Goal: Task Accomplishment & Management: Use online tool/utility

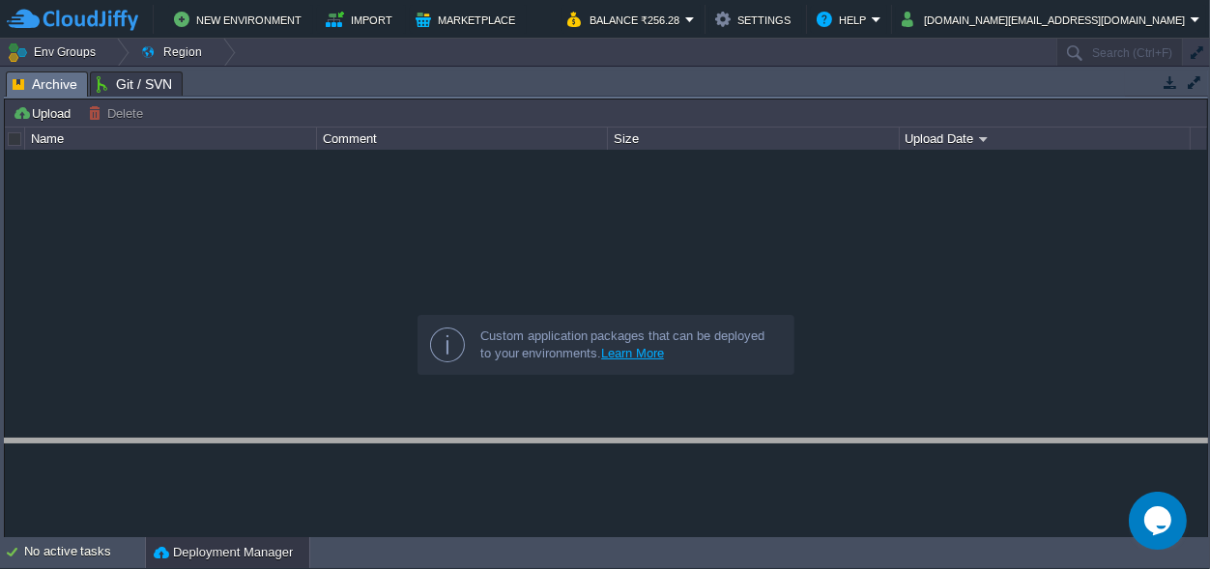
drag, startPoint x: 563, startPoint y: 89, endPoint x: 534, endPoint y: 456, distance: 368.5
click at [534, 456] on body "New Environment Import Marketplace Bonus ₹0.00 Upgrade Account Balance ₹256.28 …" at bounding box center [605, 284] width 1210 height 569
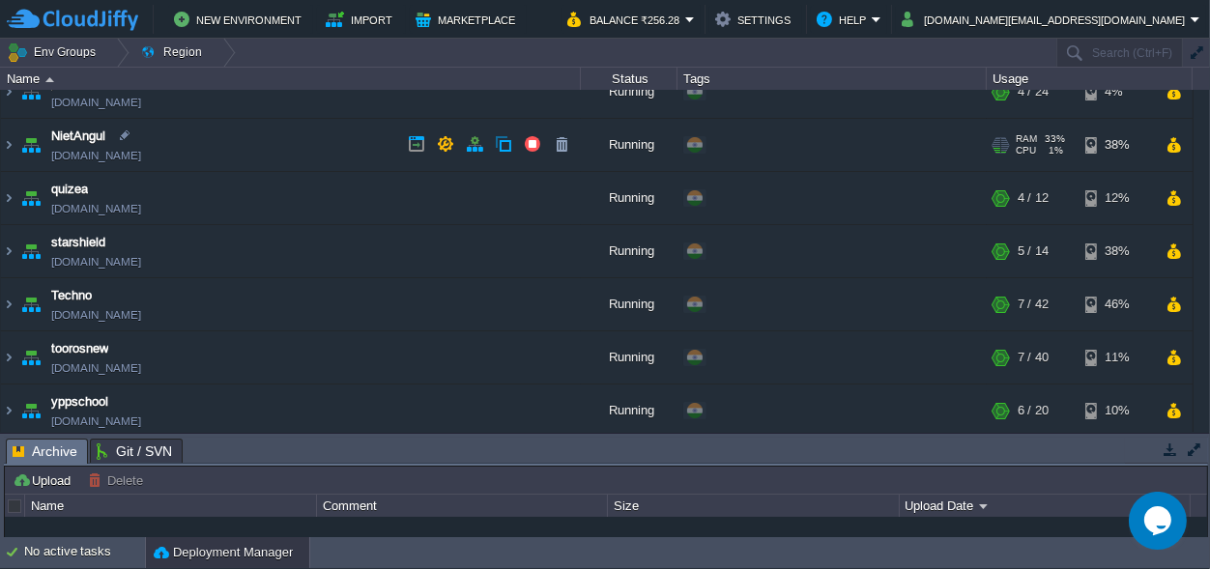
scroll to position [189, 0]
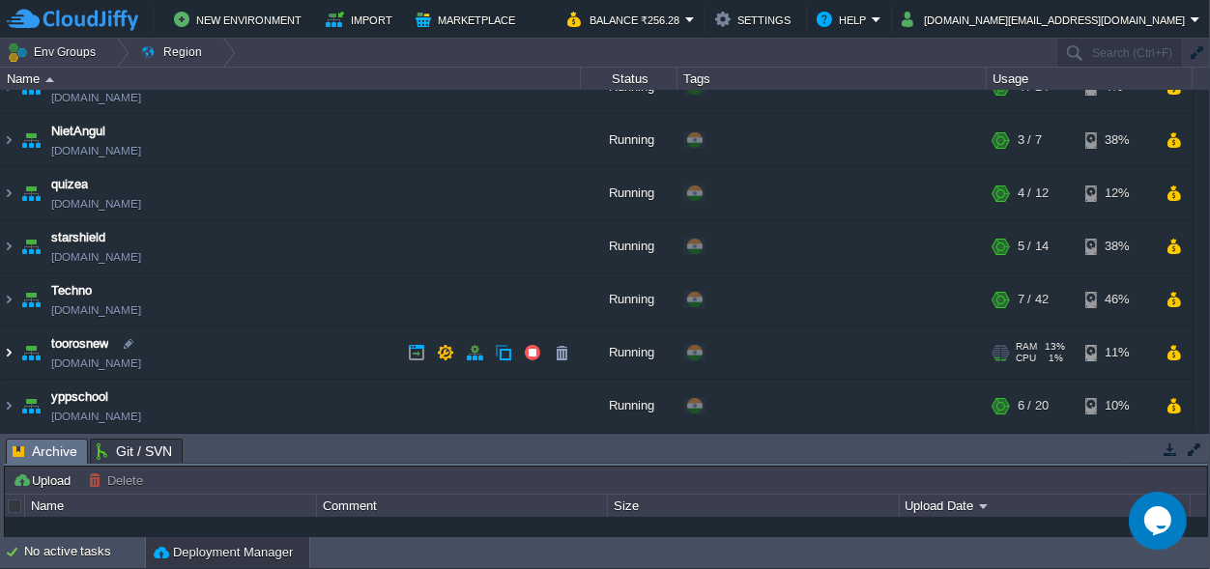
click at [6, 353] on img at bounding box center [8, 353] width 15 height 52
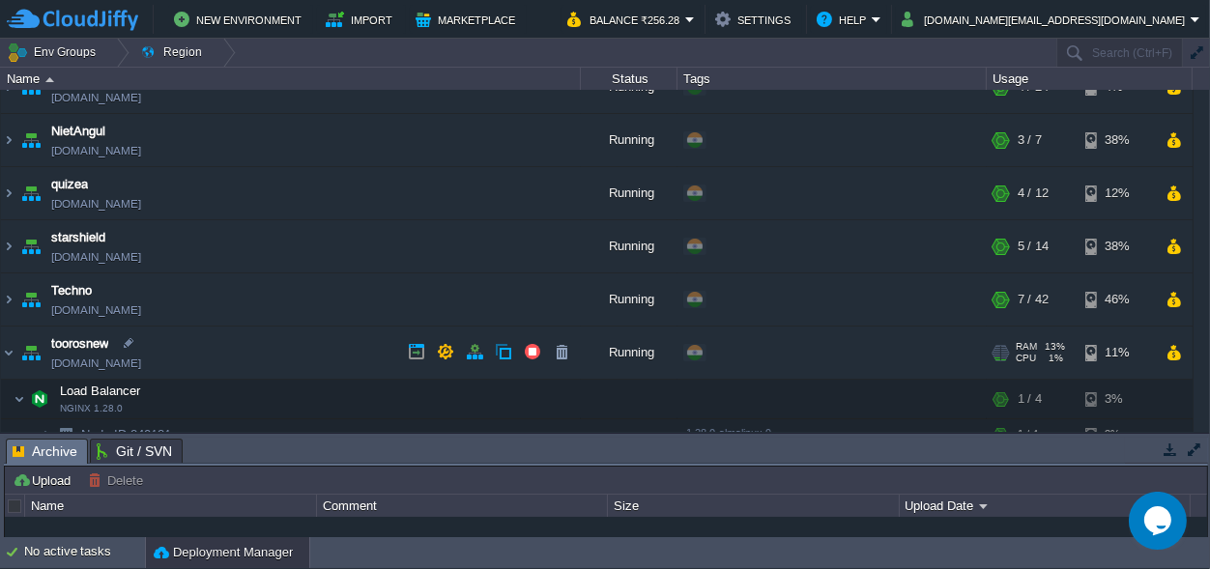
scroll to position [369, 0]
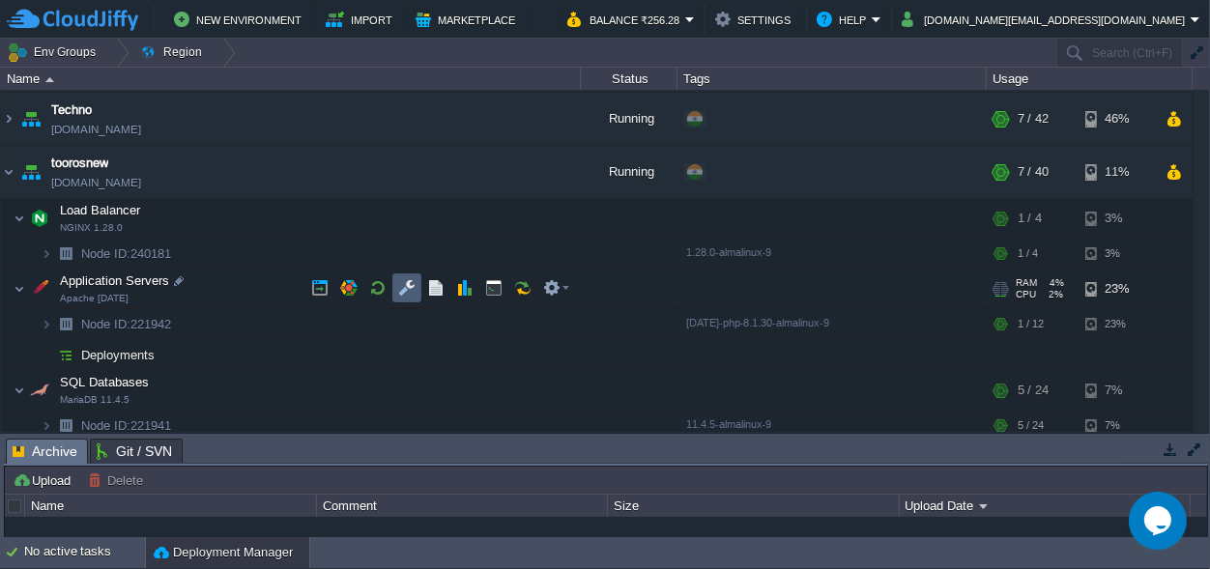
click at [402, 289] on button "button" at bounding box center [406, 287] width 17 height 17
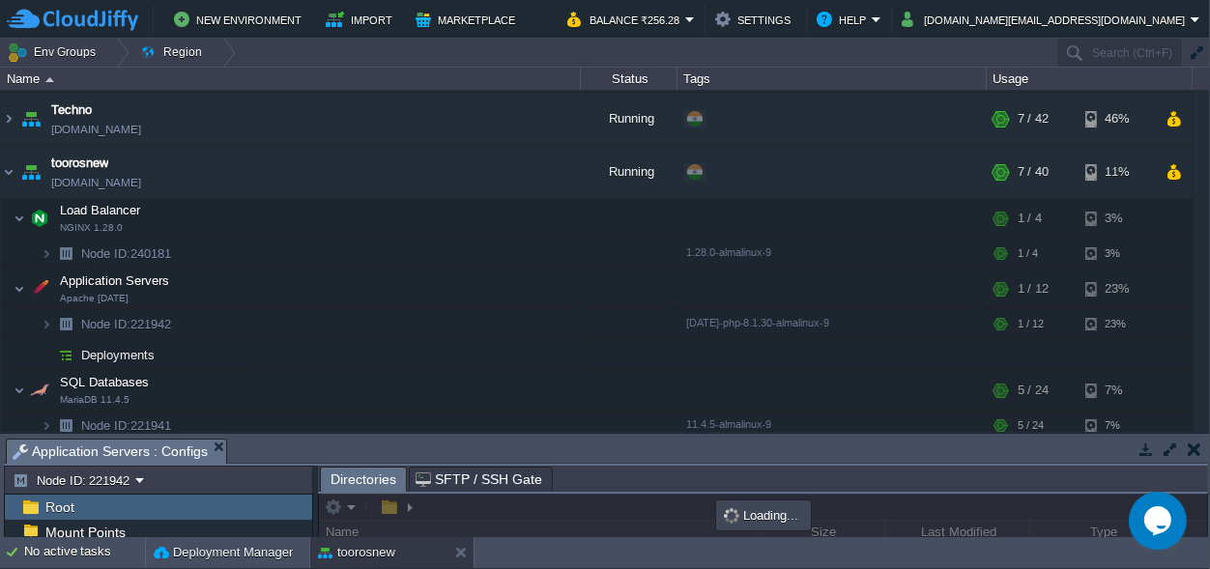
drag, startPoint x: 503, startPoint y: 456, endPoint x: 443, endPoint y: -65, distance: 524.6
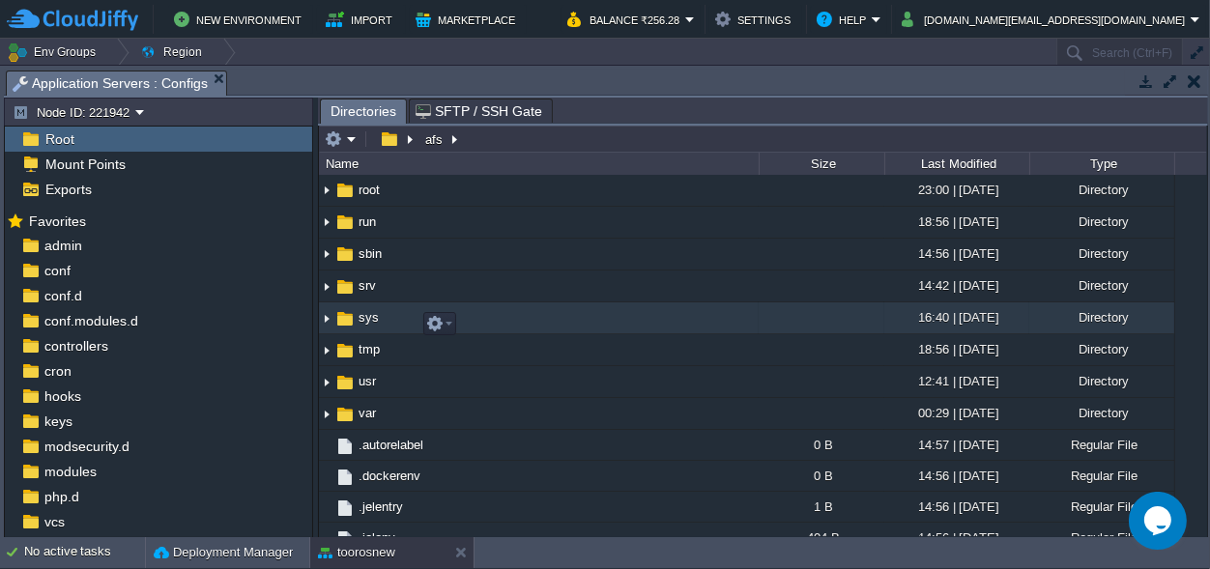
scroll to position [542, 0]
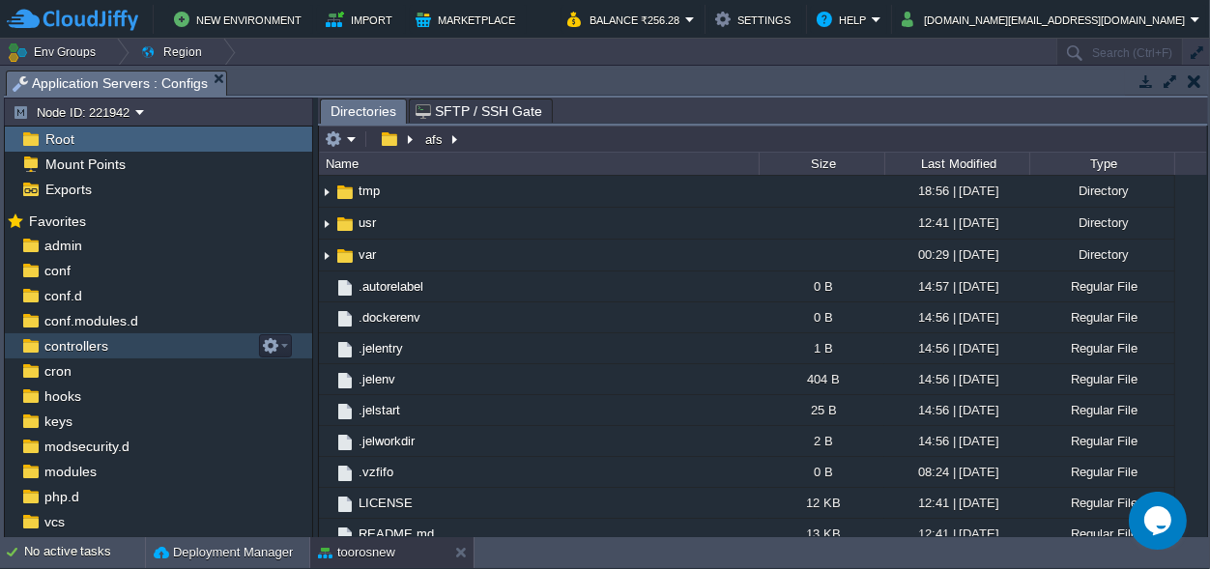
click at [77, 347] on span "controllers" at bounding box center [76, 345] width 71 height 17
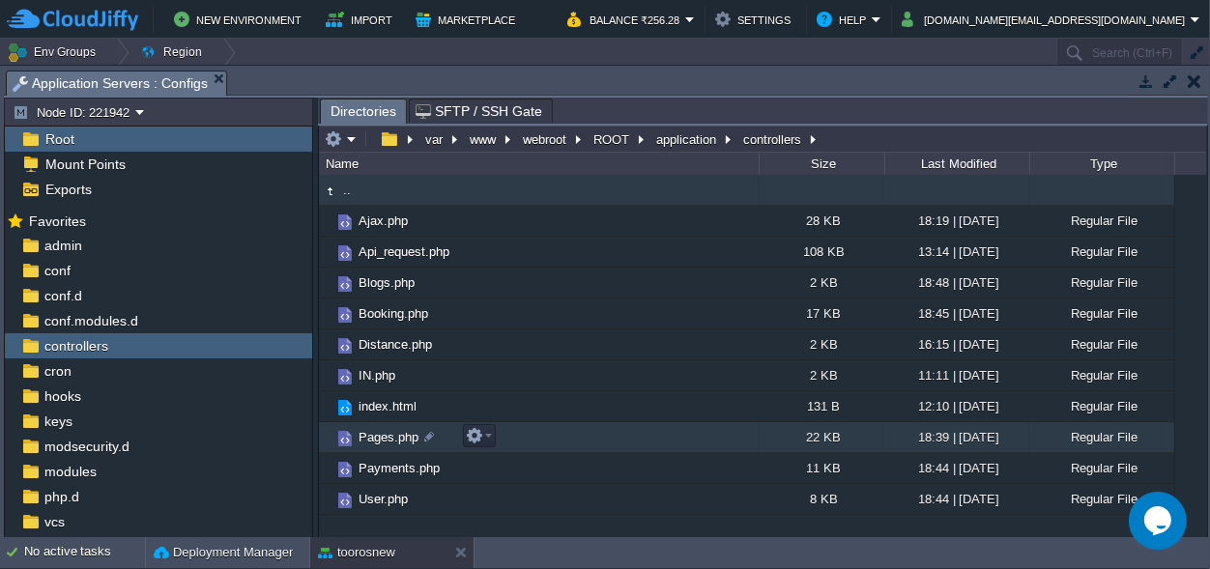
click at [378, 435] on span "Pages.php" at bounding box center [389, 437] width 66 height 16
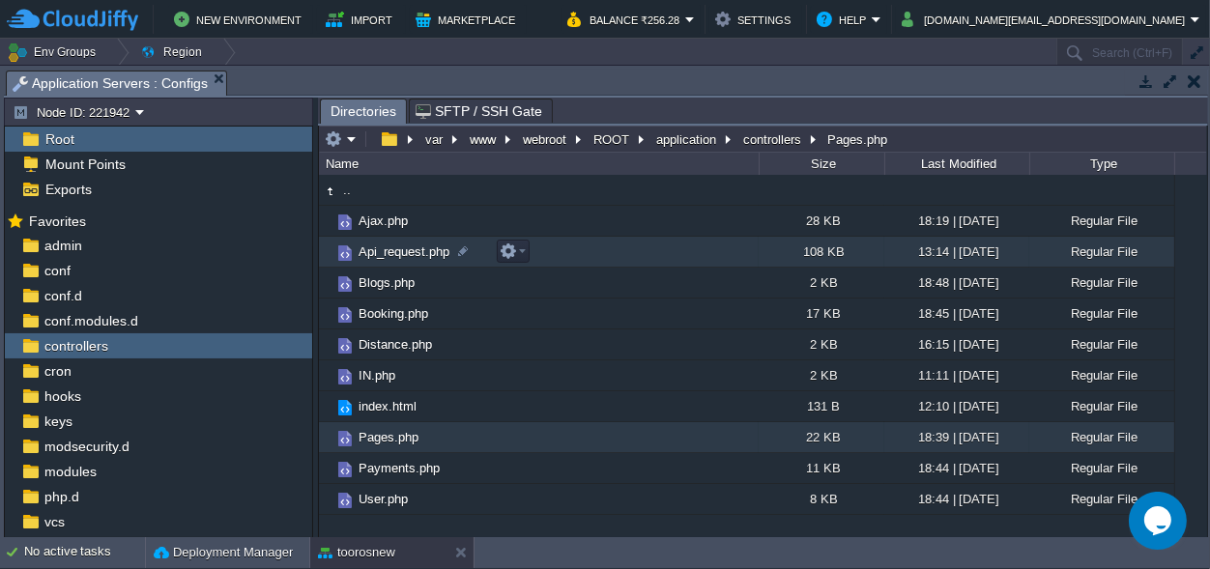
click at [397, 250] on span "Api_request.php" at bounding box center [404, 252] width 97 height 16
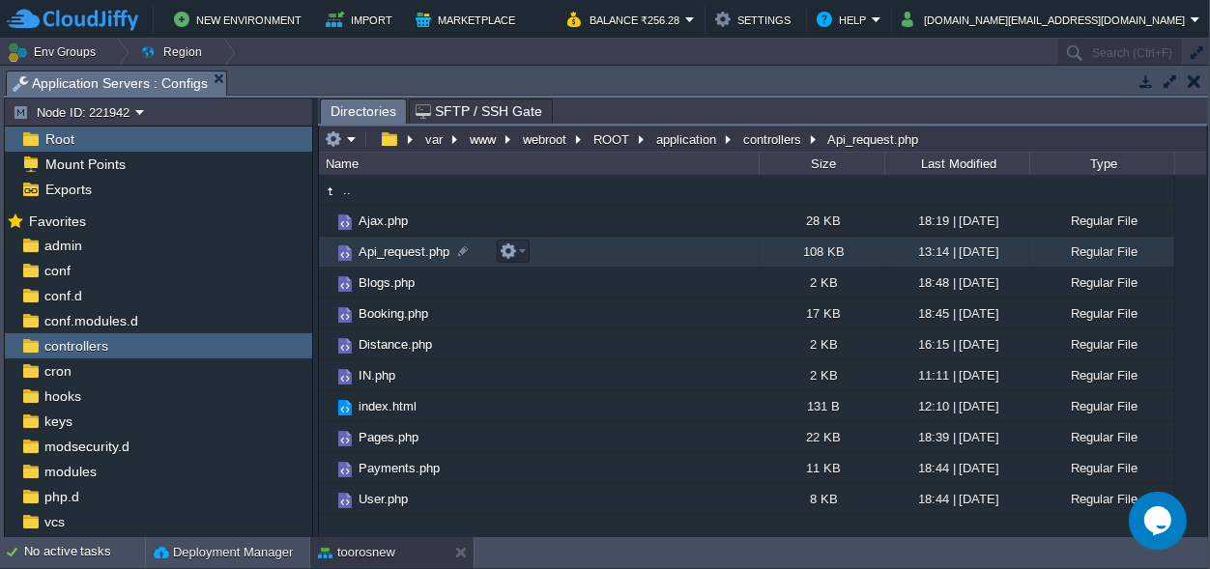
click at [397, 250] on span "Api_request.php" at bounding box center [404, 252] width 97 height 16
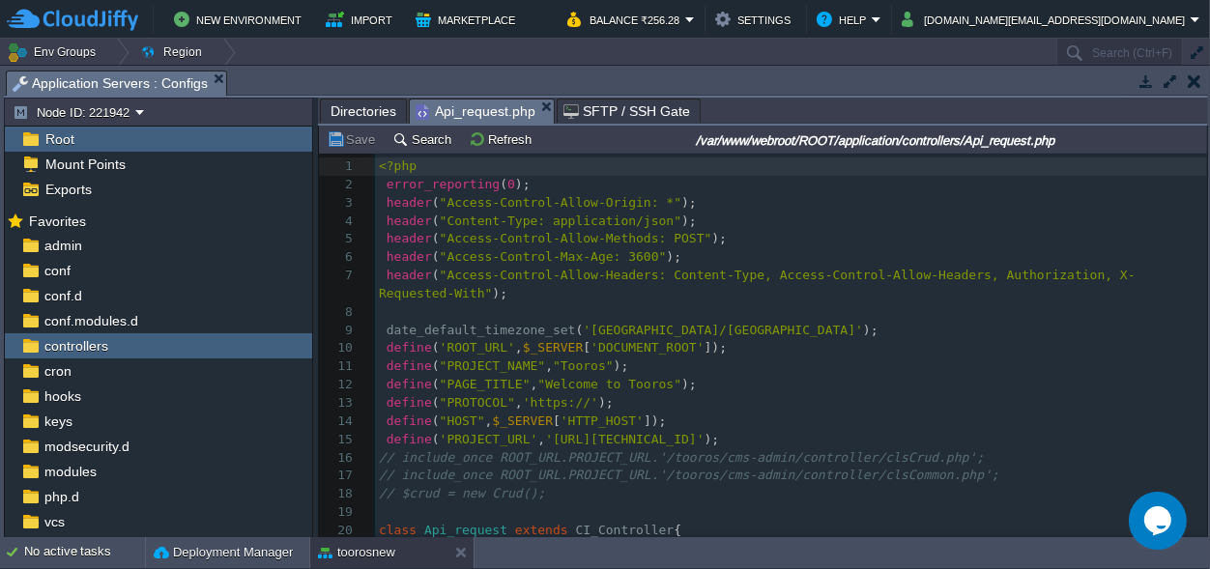
scroll to position [7, 0]
click at [805, 413] on pre "define ( "HOST" , $_SERVER [ 'HTTP_HOST' ]);" at bounding box center [791, 422] width 832 height 18
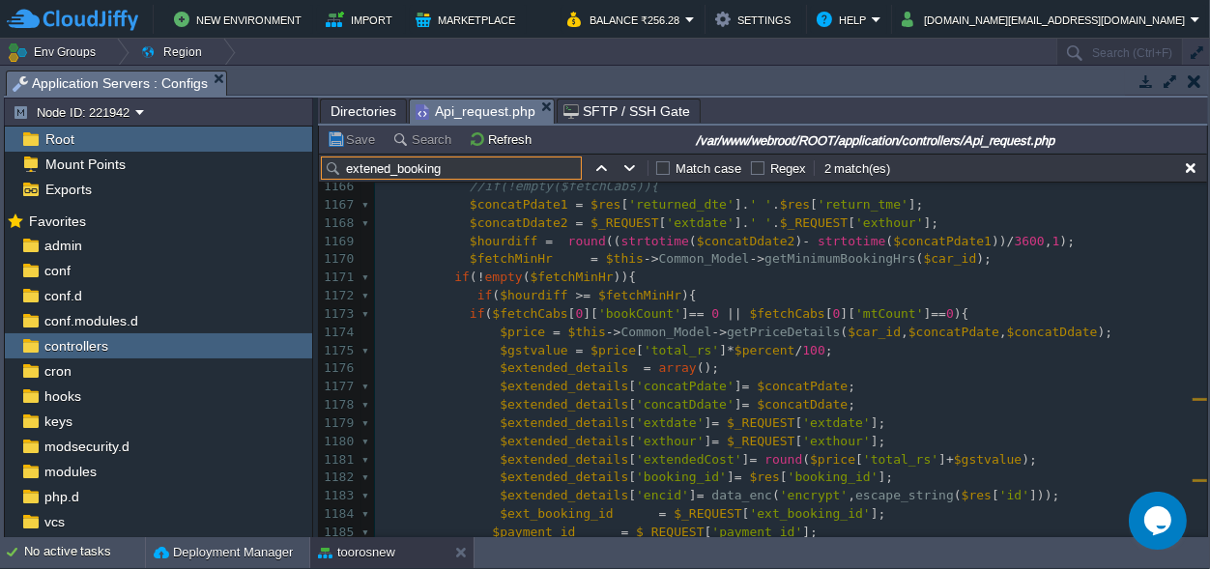
scroll to position [24024, 0]
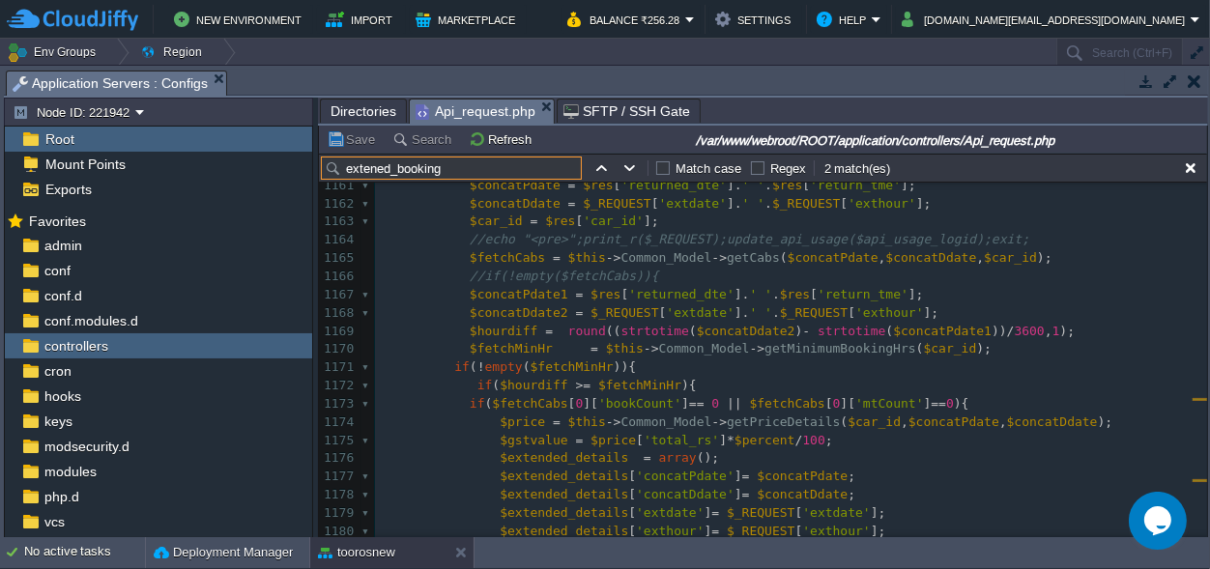
type input "extened_booking"
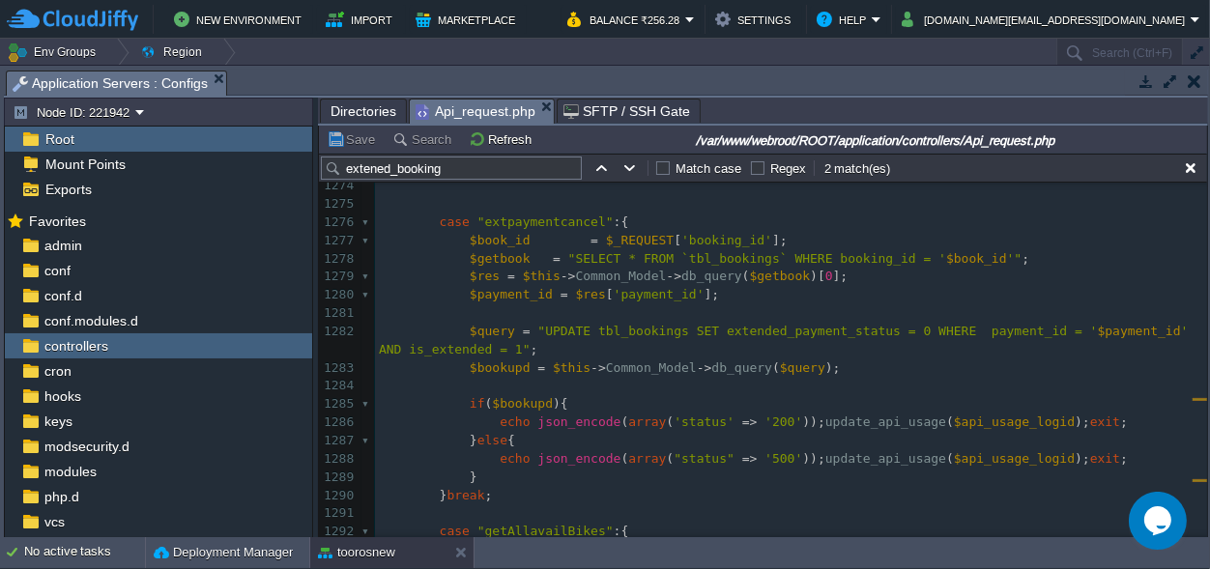
scroll to position [26596, 0]
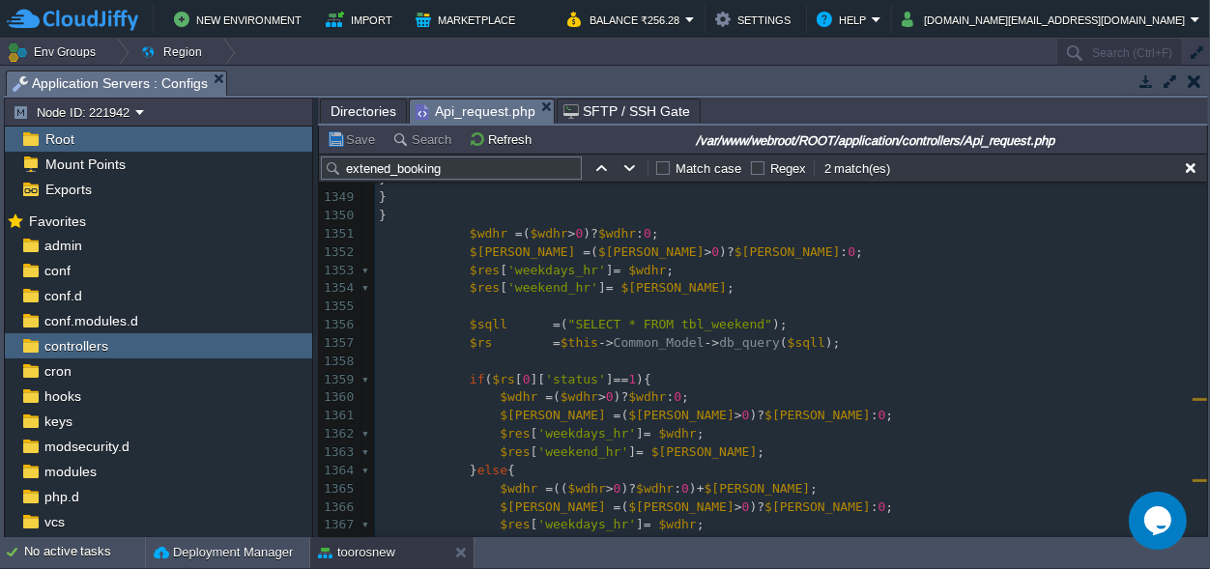
click at [817, 353] on pre "​" at bounding box center [791, 362] width 832 height 18
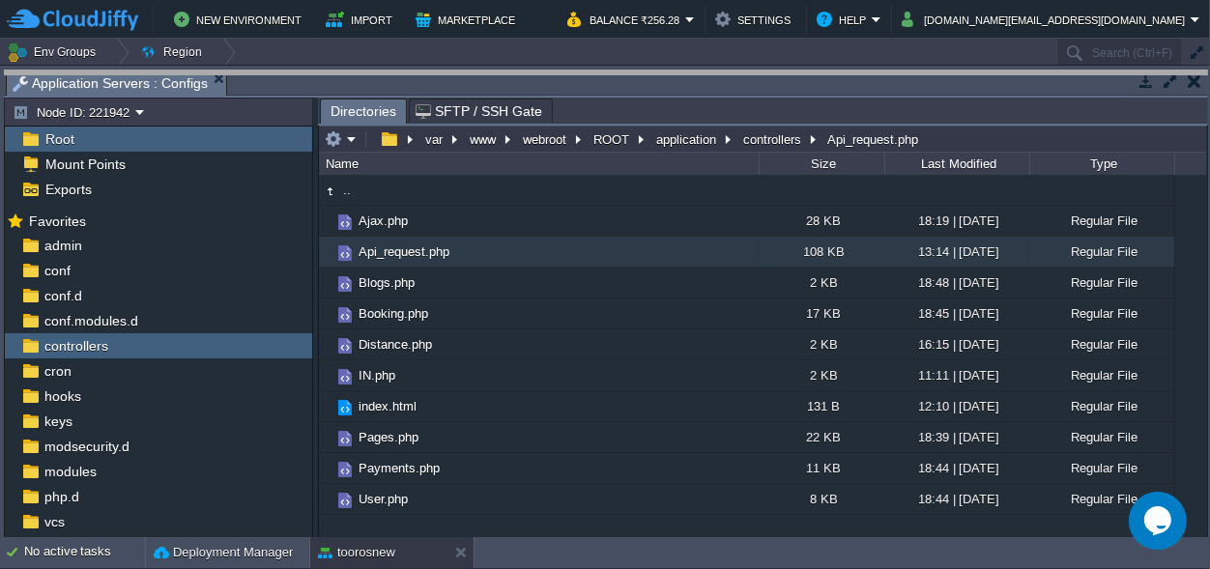
click at [762, 83] on body "New Environment Import Marketplace Bonus ₹0.00 Upgrade Account Balance ₹256.28 …" at bounding box center [605, 284] width 1210 height 569
